Goal: Find specific page/section: Find specific page/section

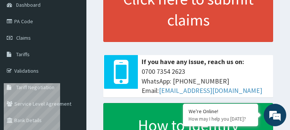
scroll to position [86, 0]
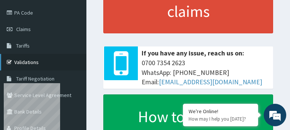
click at [61, 67] on link "Validations" at bounding box center [43, 62] width 86 height 17
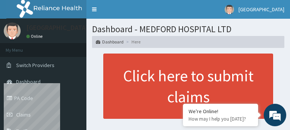
scroll to position [8, 0]
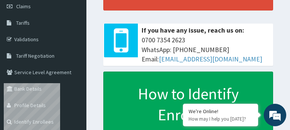
scroll to position [0, 0]
click at [46, 41] on link "Validations" at bounding box center [43, 39] width 86 height 17
